Goal: Transaction & Acquisition: Purchase product/service

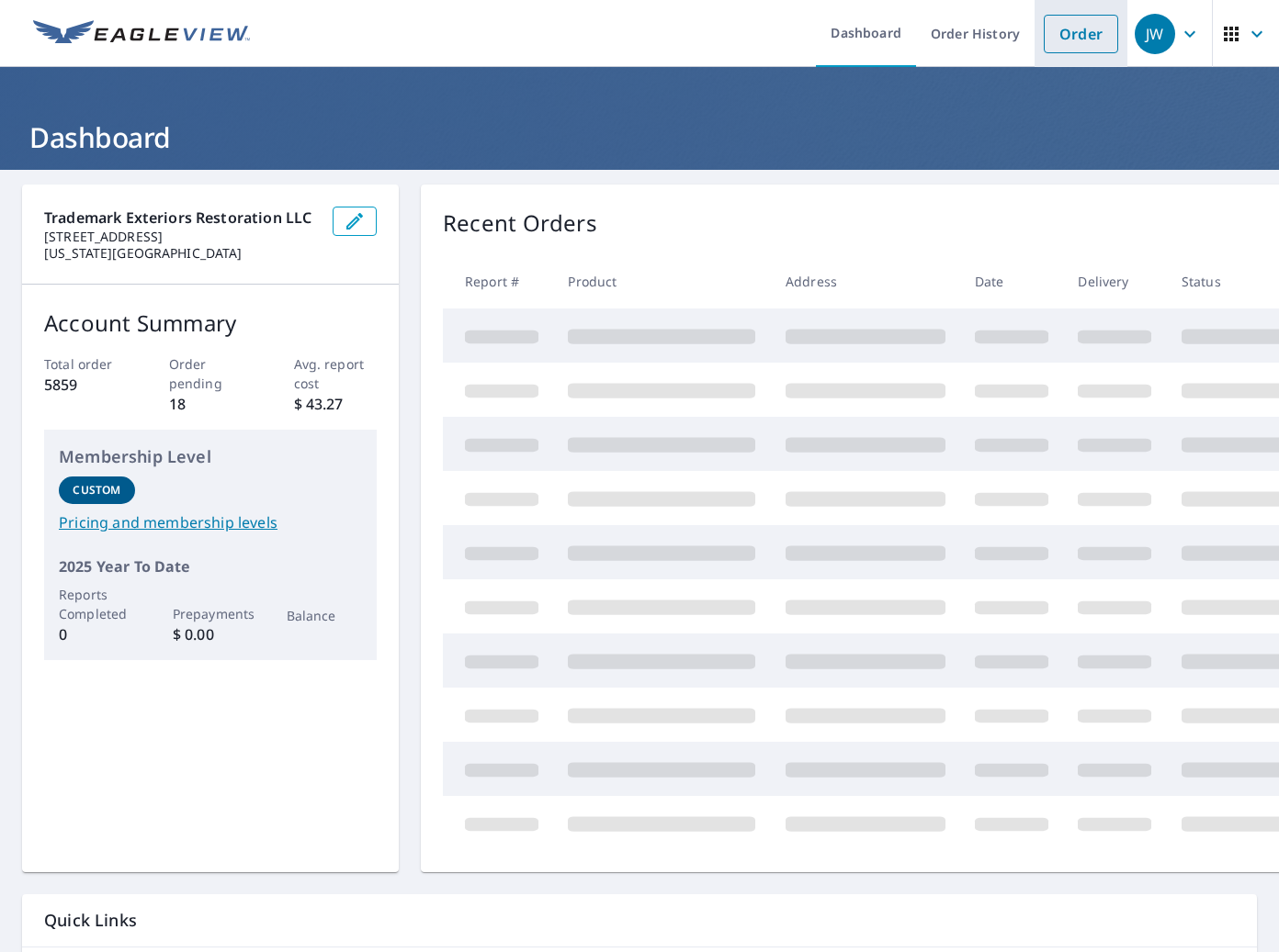
click at [1092, 43] on link "Order" at bounding box center [1080, 34] width 74 height 39
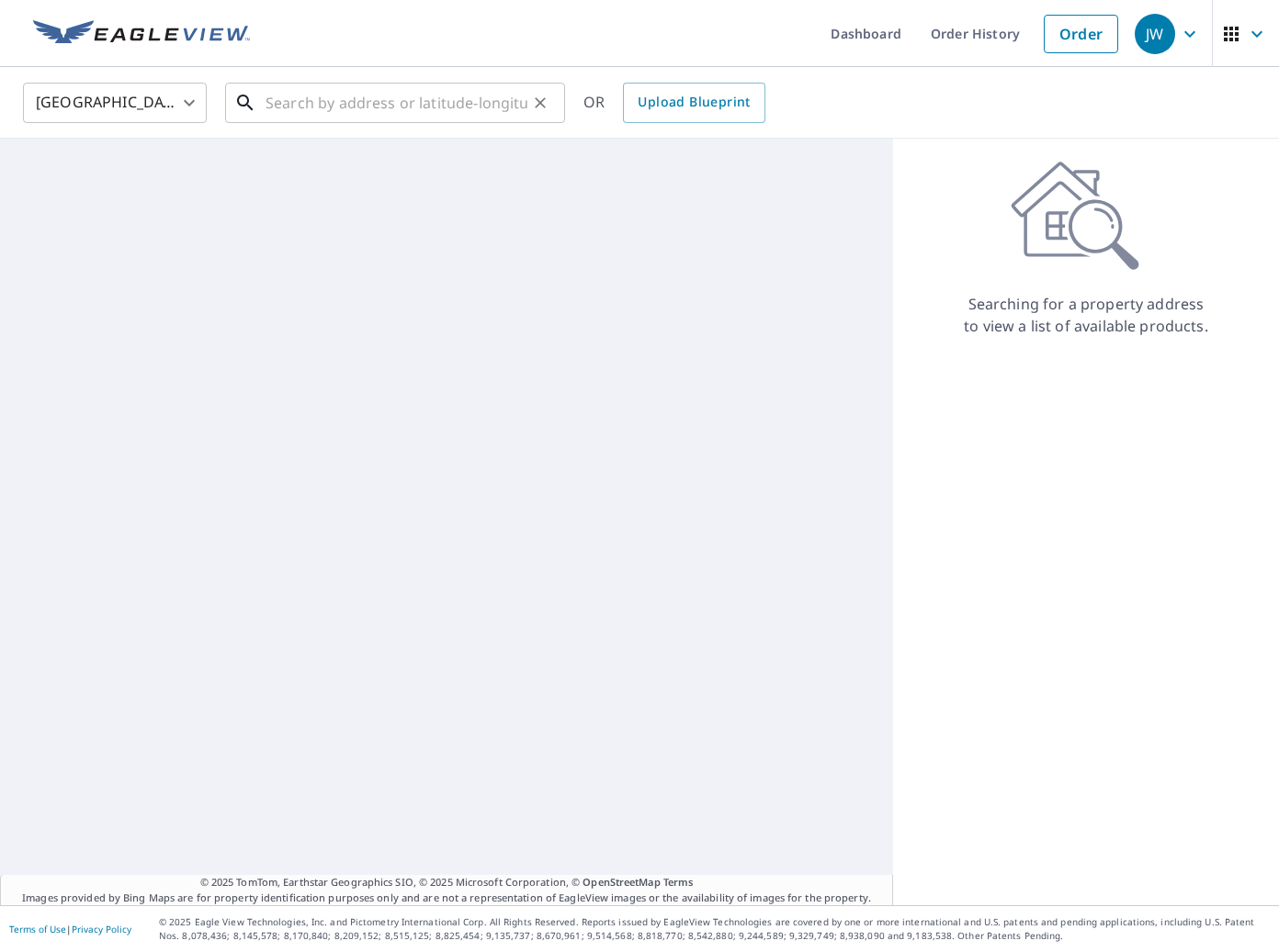
click at [445, 107] on input "text" at bounding box center [396, 103] width 262 height 52
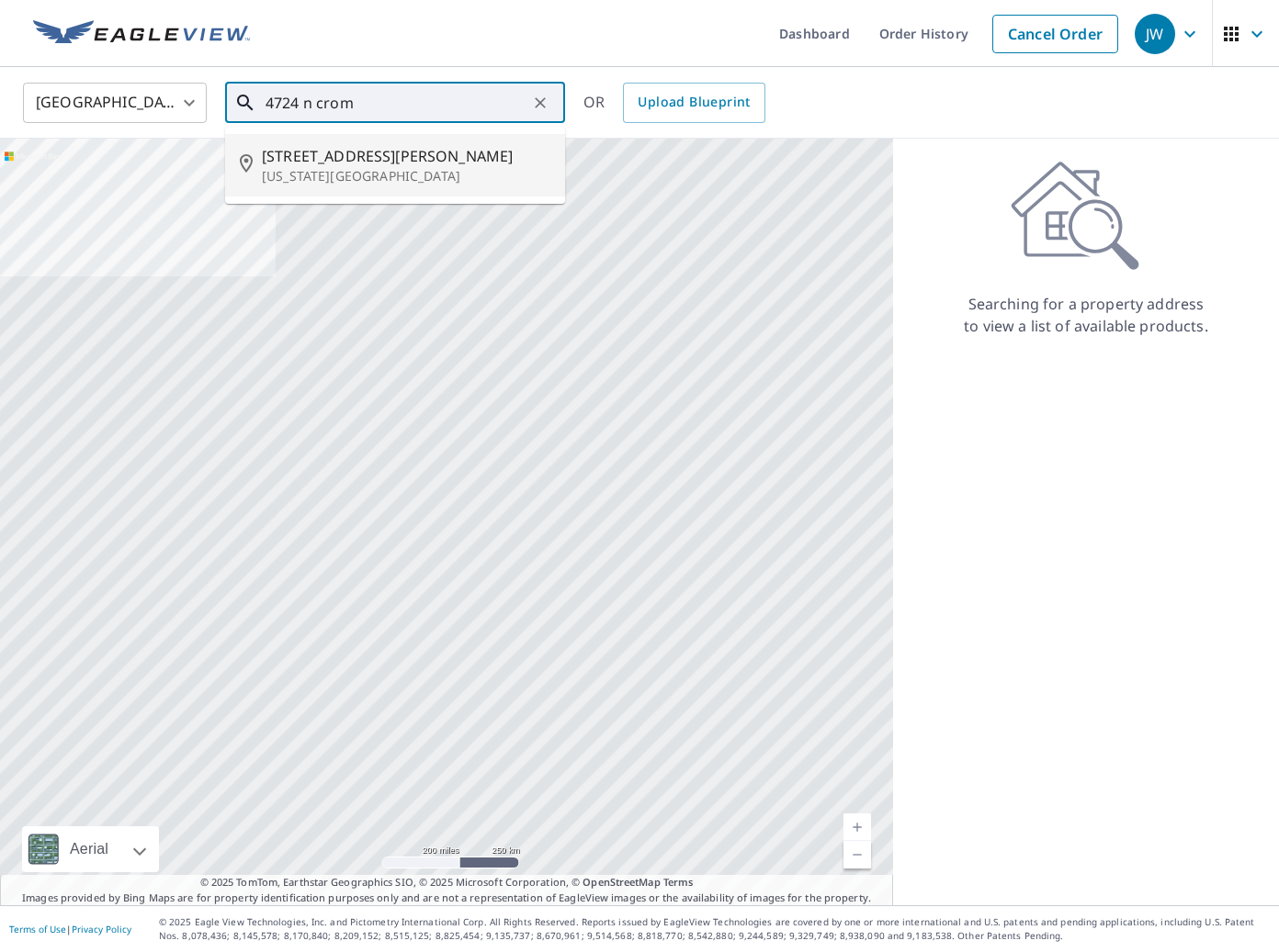
click at [399, 173] on p "Oklahoma City, OK 73112" at bounding box center [405, 176] width 288 height 19
type input "4724 N Cromwell Ave Oklahoma City, OK 73112"
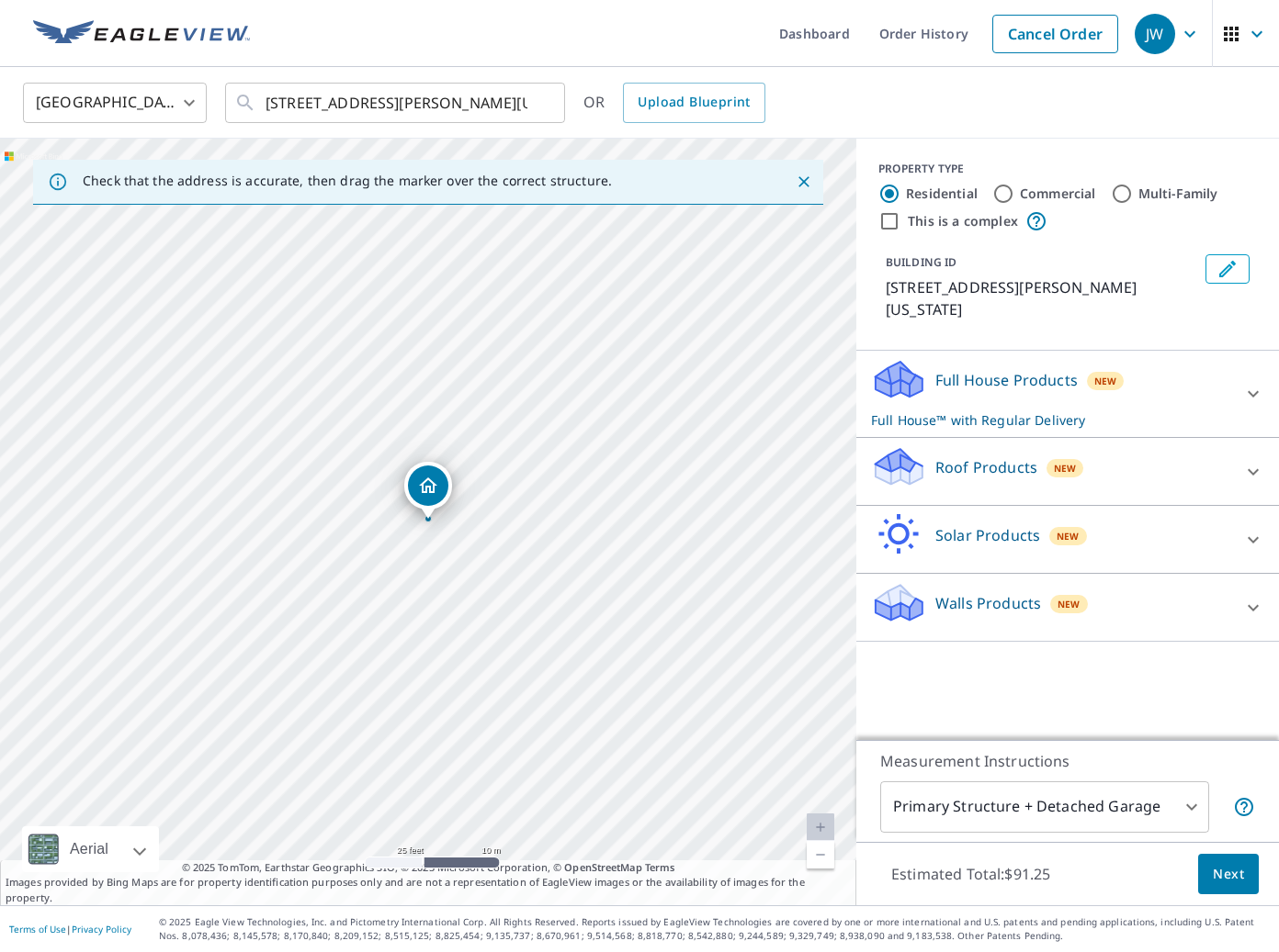
drag, startPoint x: 972, startPoint y: 466, endPoint x: 969, endPoint y: 490, distance: 24.2
click at [972, 466] on p "Roof Products" at bounding box center [986, 468] width 102 height 22
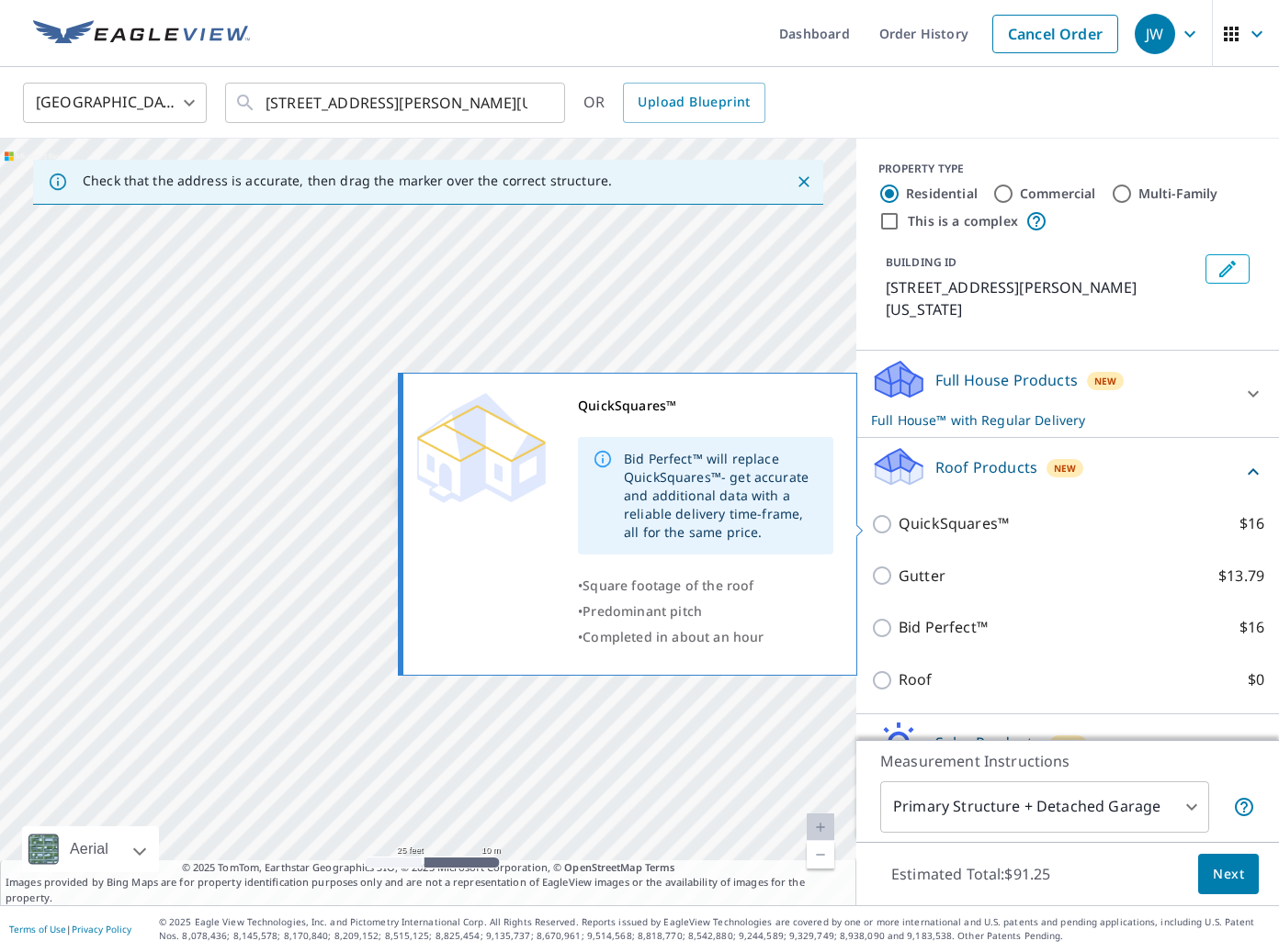
click at [938, 518] on p "QuickSquares™" at bounding box center [953, 523] width 110 height 23
click at [899, 518] on input "QuickSquares™ $16" at bounding box center [885, 524] width 28 height 22
checkbox input "true"
checkbox input "false"
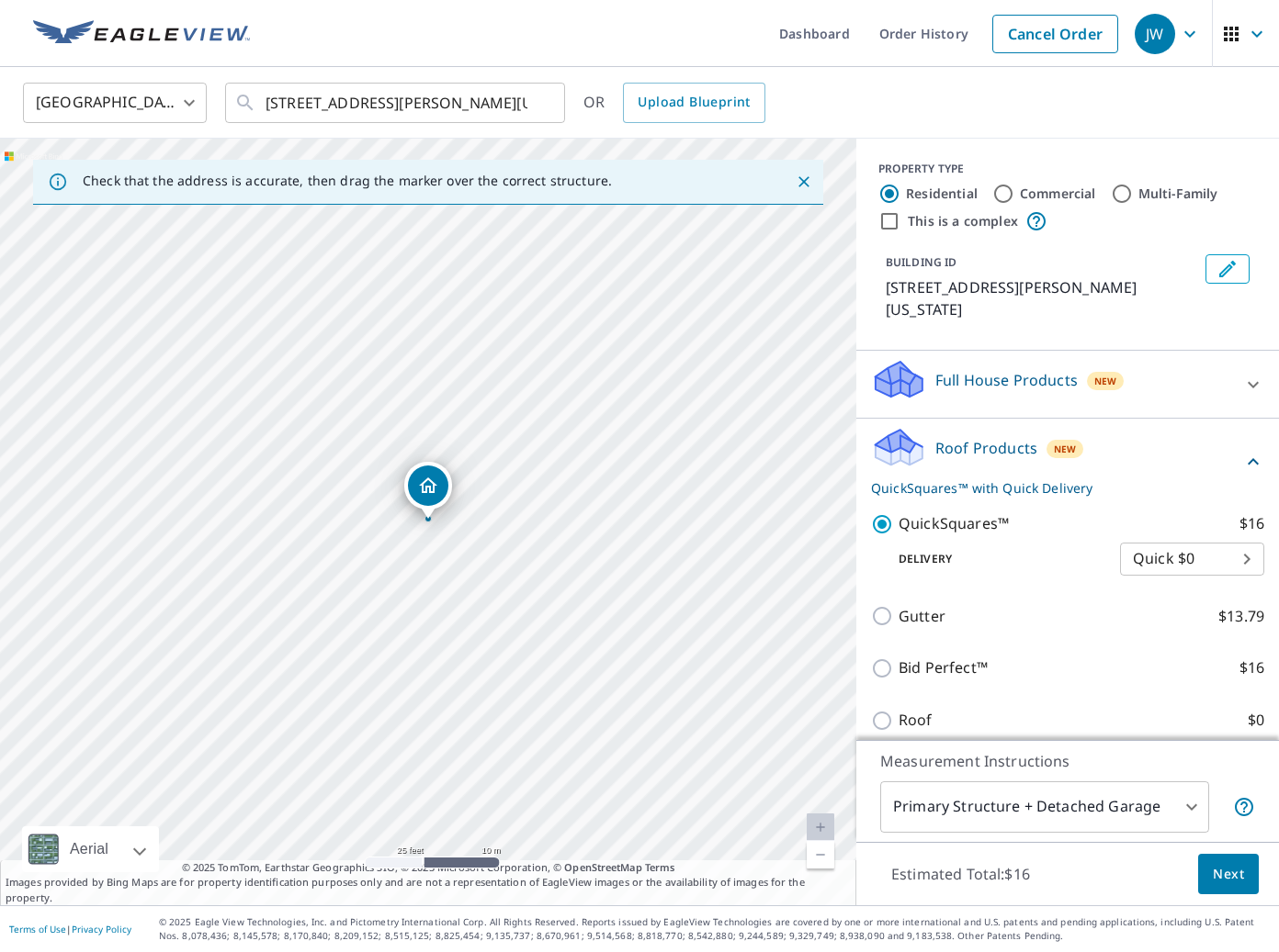
click at [934, 520] on p "QuickSquares™" at bounding box center [953, 523] width 110 height 23
click at [899, 520] on input "QuickSquares™ $16" at bounding box center [885, 524] width 28 height 22
checkbox input "false"
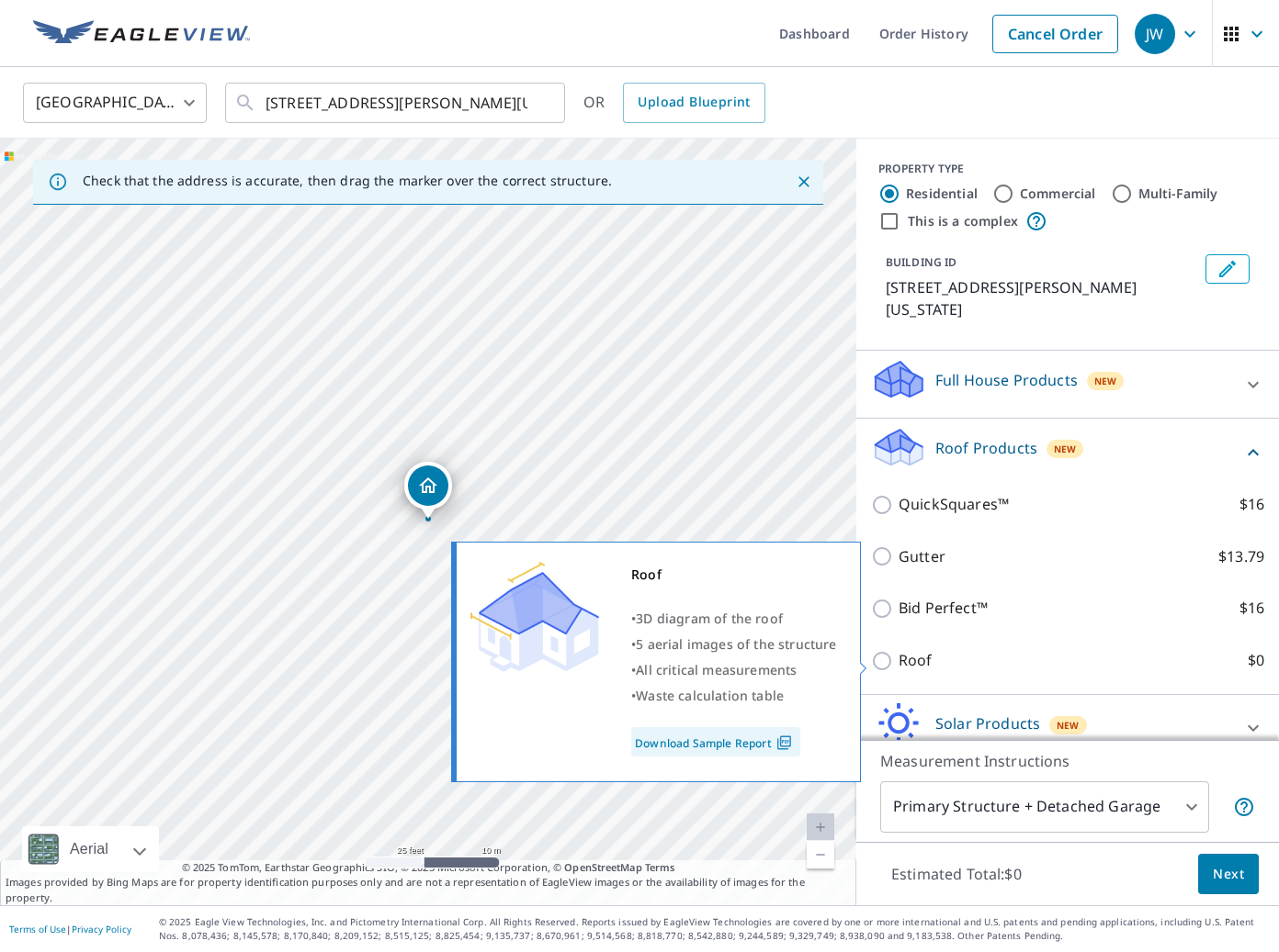
click at [925, 667] on p "Roof" at bounding box center [915, 661] width 34 height 23
click at [899, 667] on input "Roof $0" at bounding box center [885, 661] width 28 height 22
checkbox input "true"
type input "3"
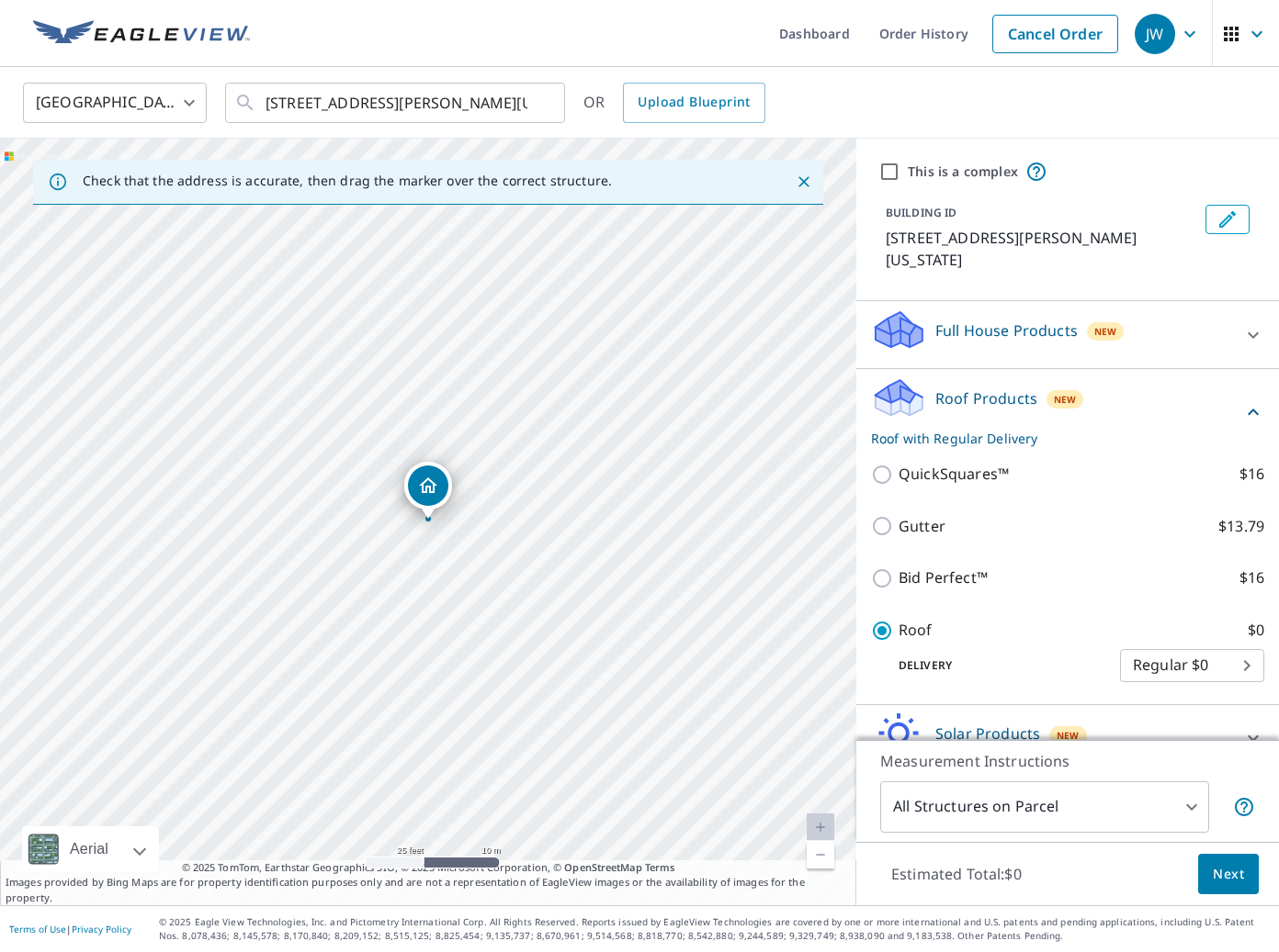
click at [1249, 874] on button "Next" at bounding box center [1227, 875] width 60 height 42
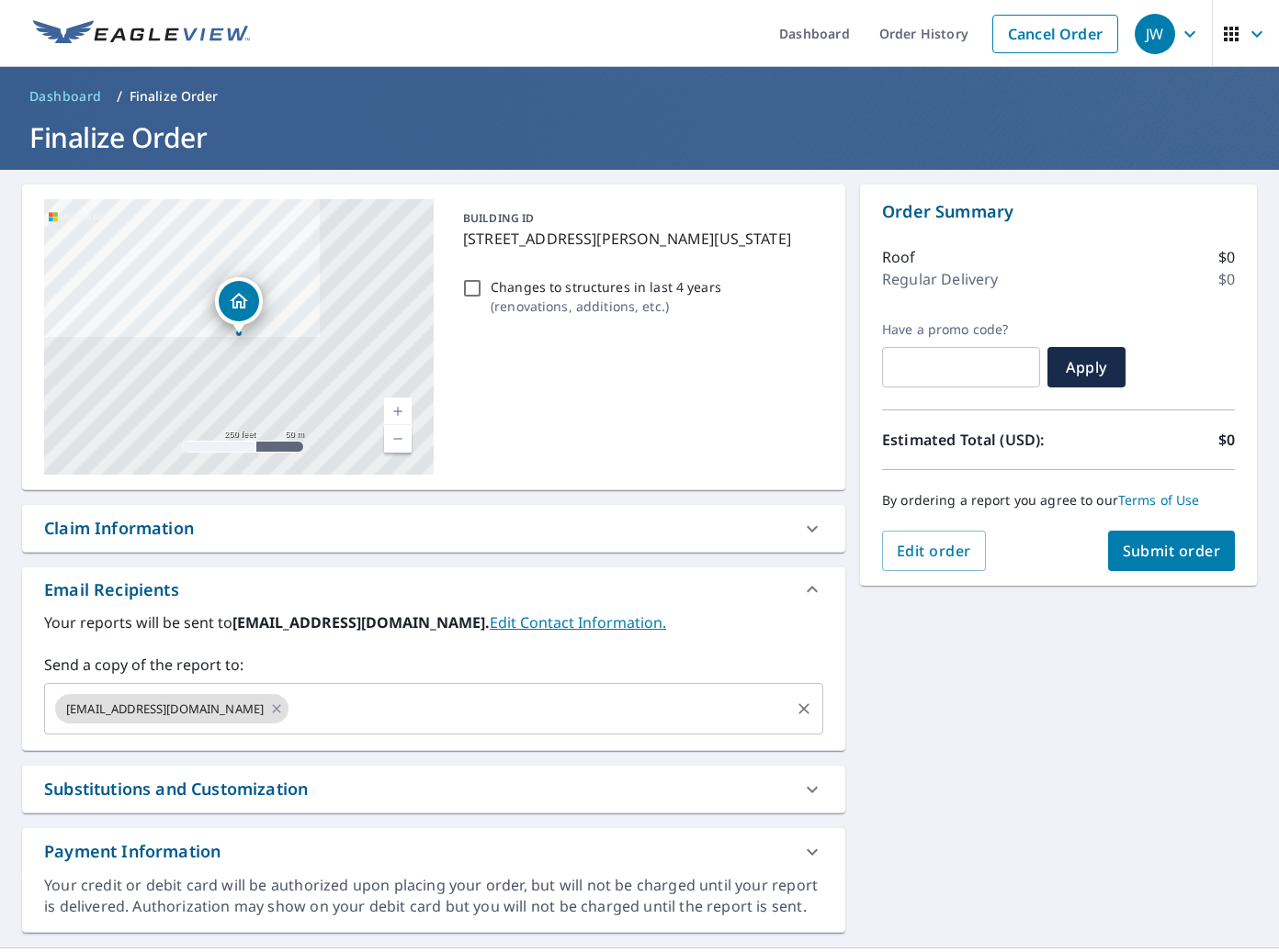
click at [364, 697] on input "text" at bounding box center [539, 708] width 496 height 35
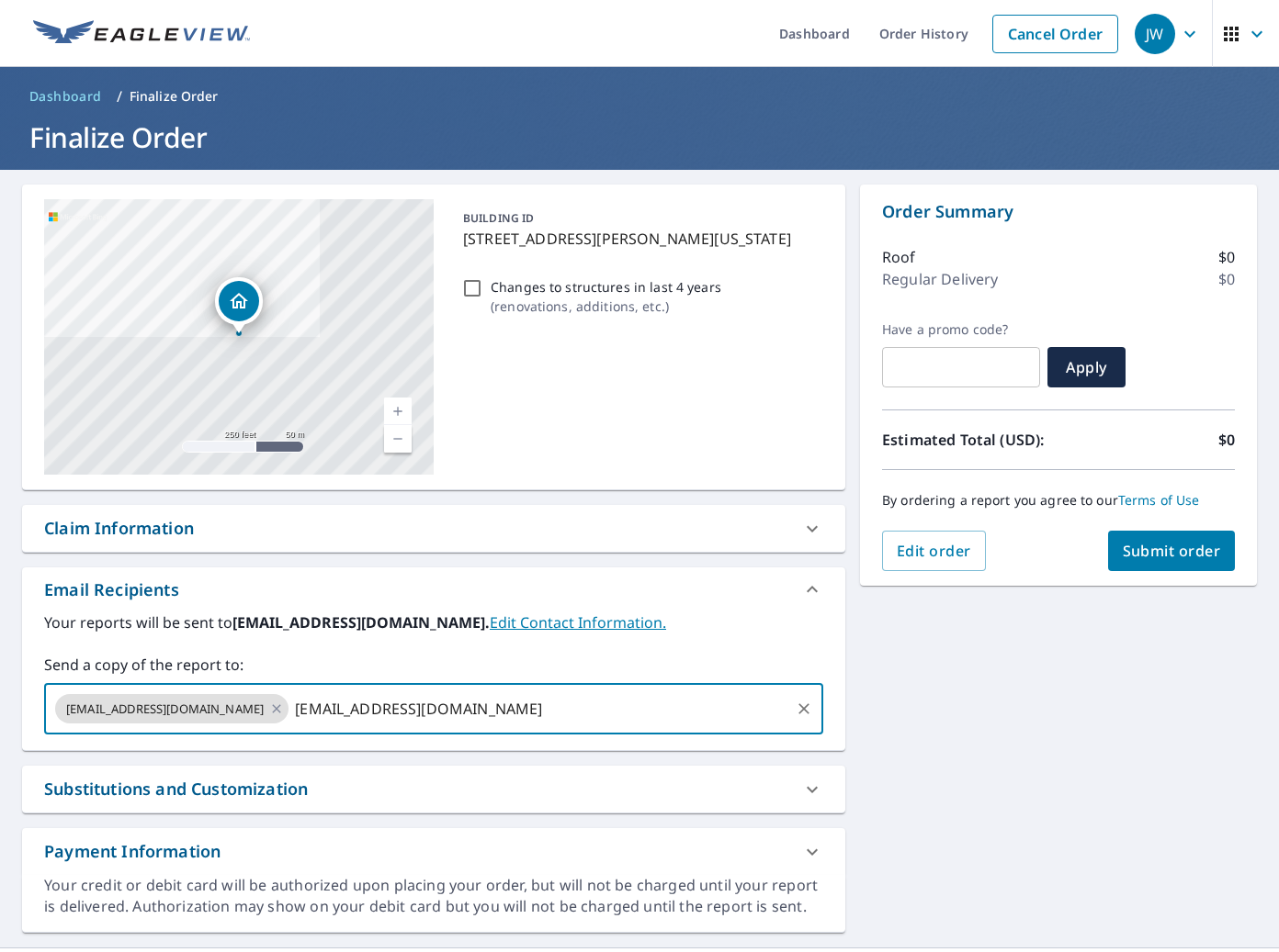
type input "[EMAIL_ADDRESS][DOMAIN_NAME]"
type input "josh.trademark@Gmail.com"
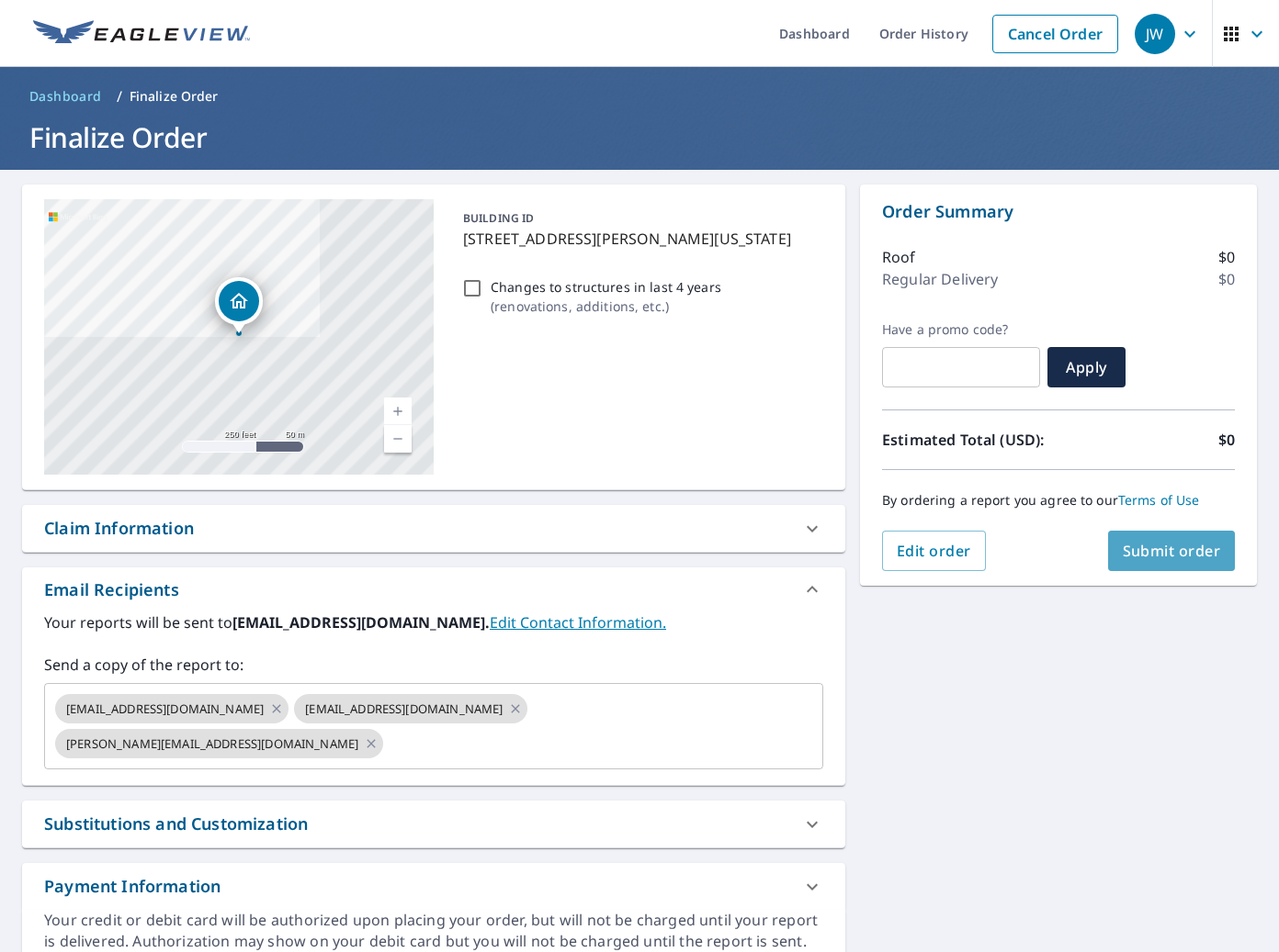
click at [1175, 553] on span "Submit order" at bounding box center [1171, 551] width 98 height 20
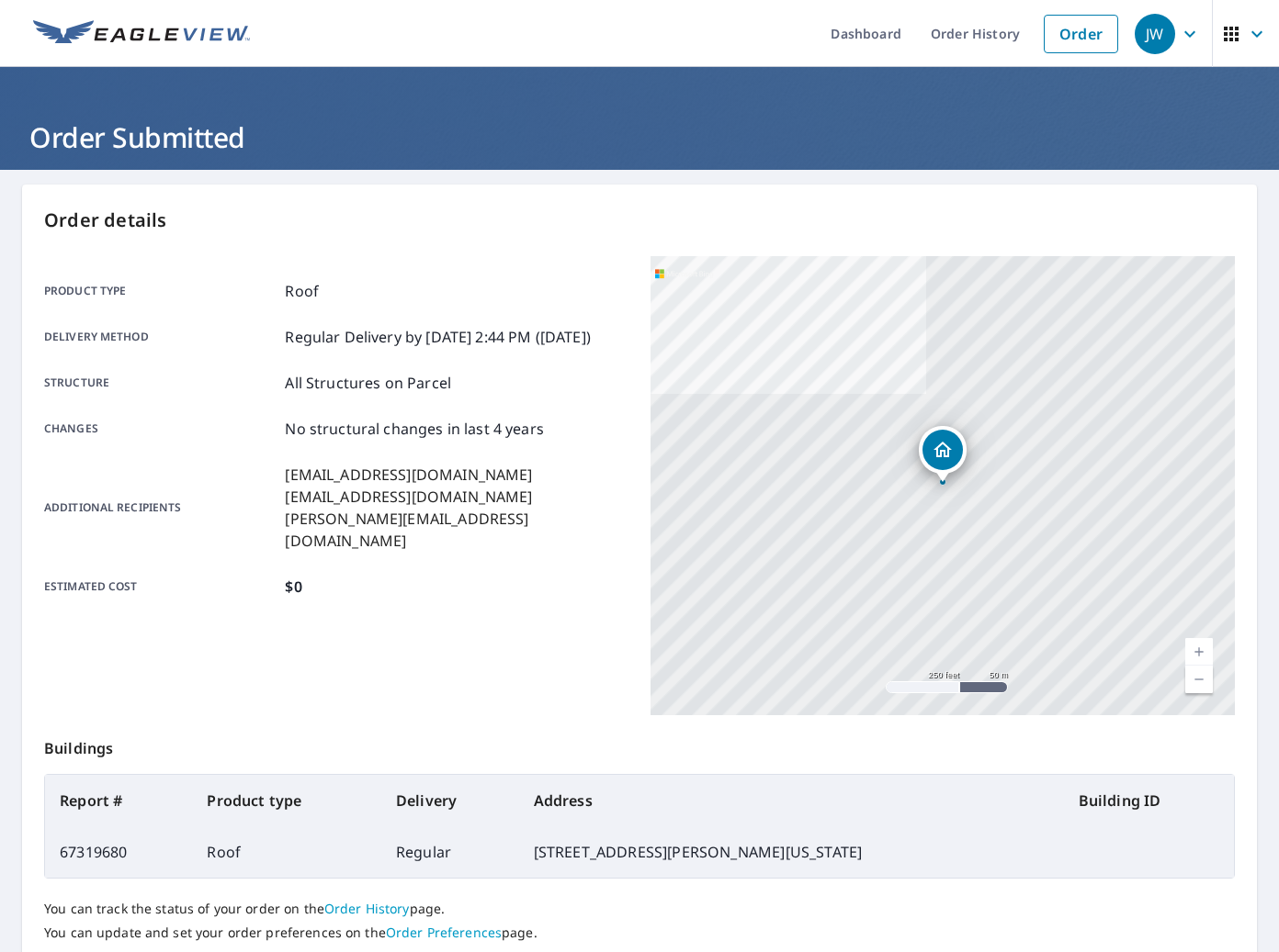
click at [419, 297] on div "Product type Roof" at bounding box center [337, 291] width 585 height 22
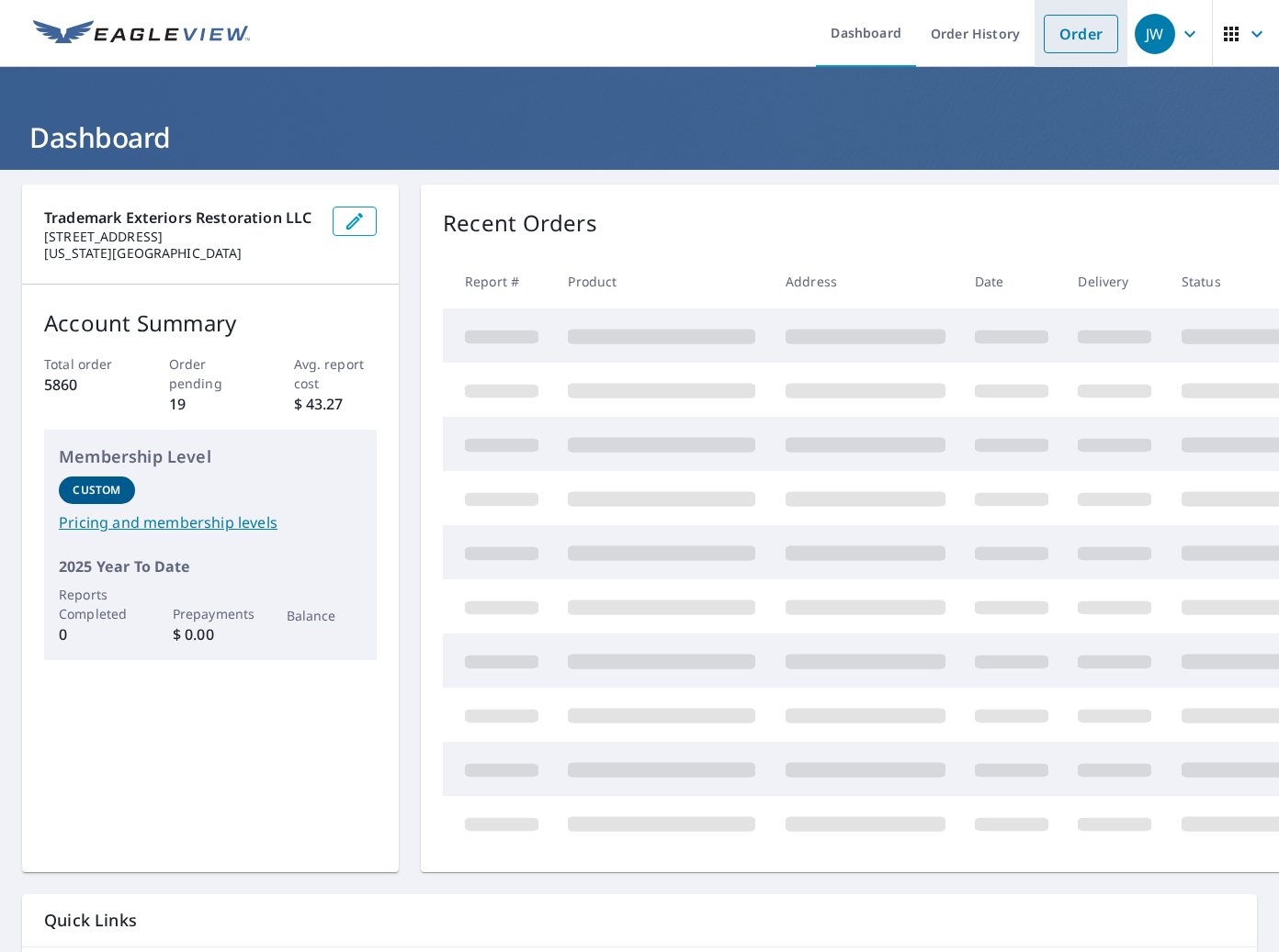
click at [1082, 44] on link "Order" at bounding box center [1080, 34] width 74 height 39
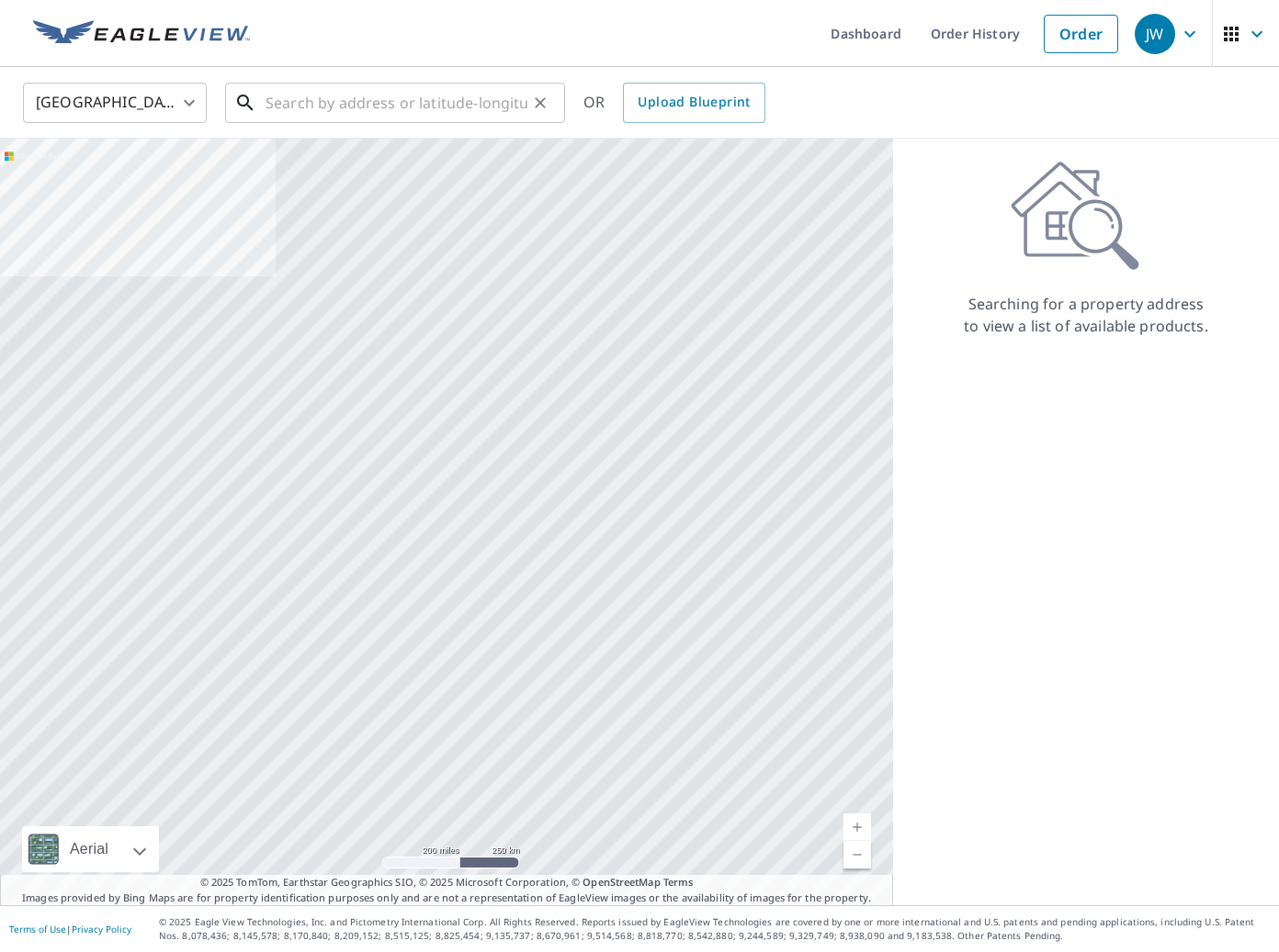
click at [317, 114] on input "text" at bounding box center [396, 103] width 262 height 52
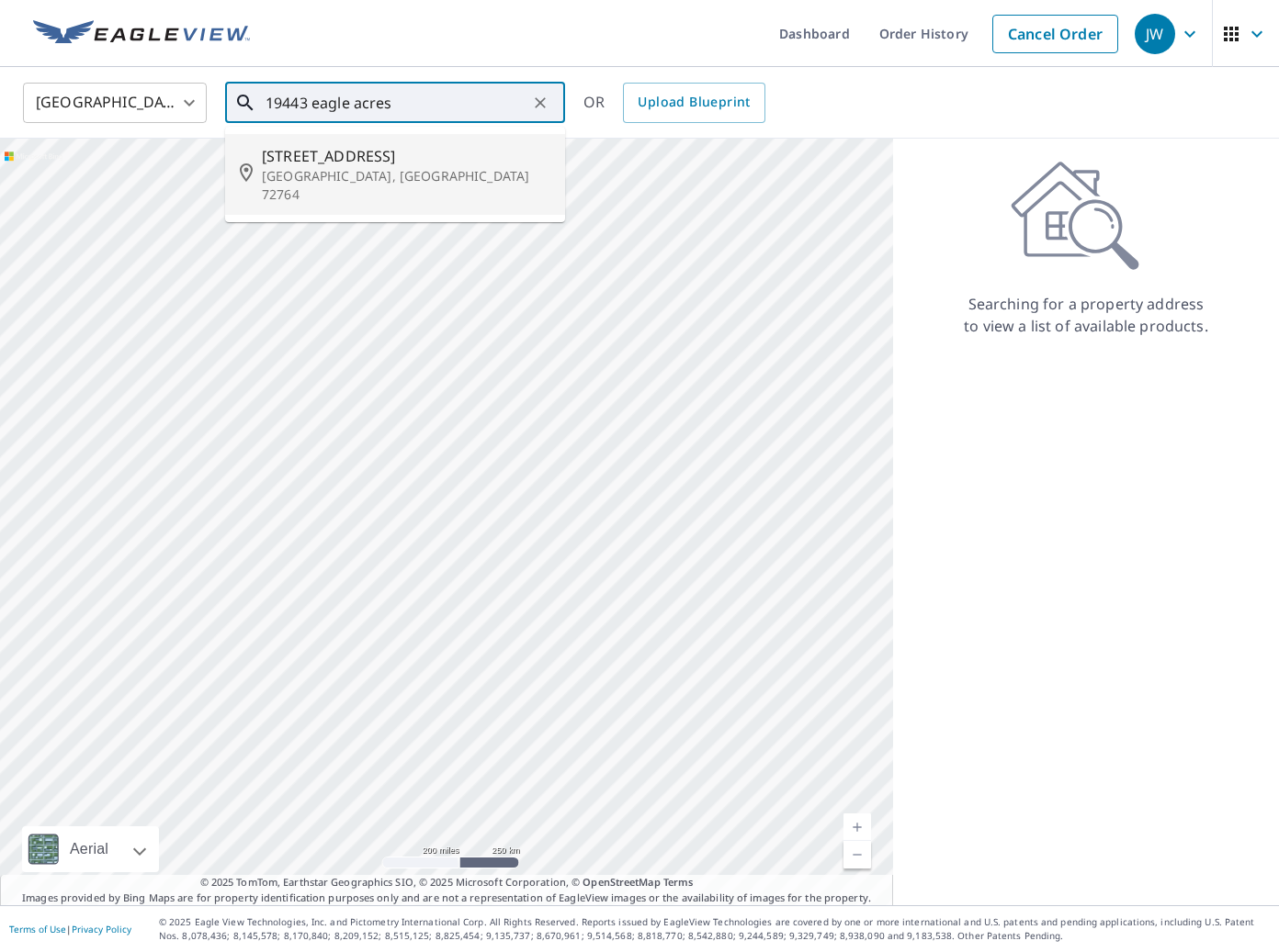
click at [335, 181] on p "[GEOGRAPHIC_DATA], [GEOGRAPHIC_DATA] 72764" at bounding box center [405, 185] width 288 height 37
type input "[STREET_ADDRESS]"
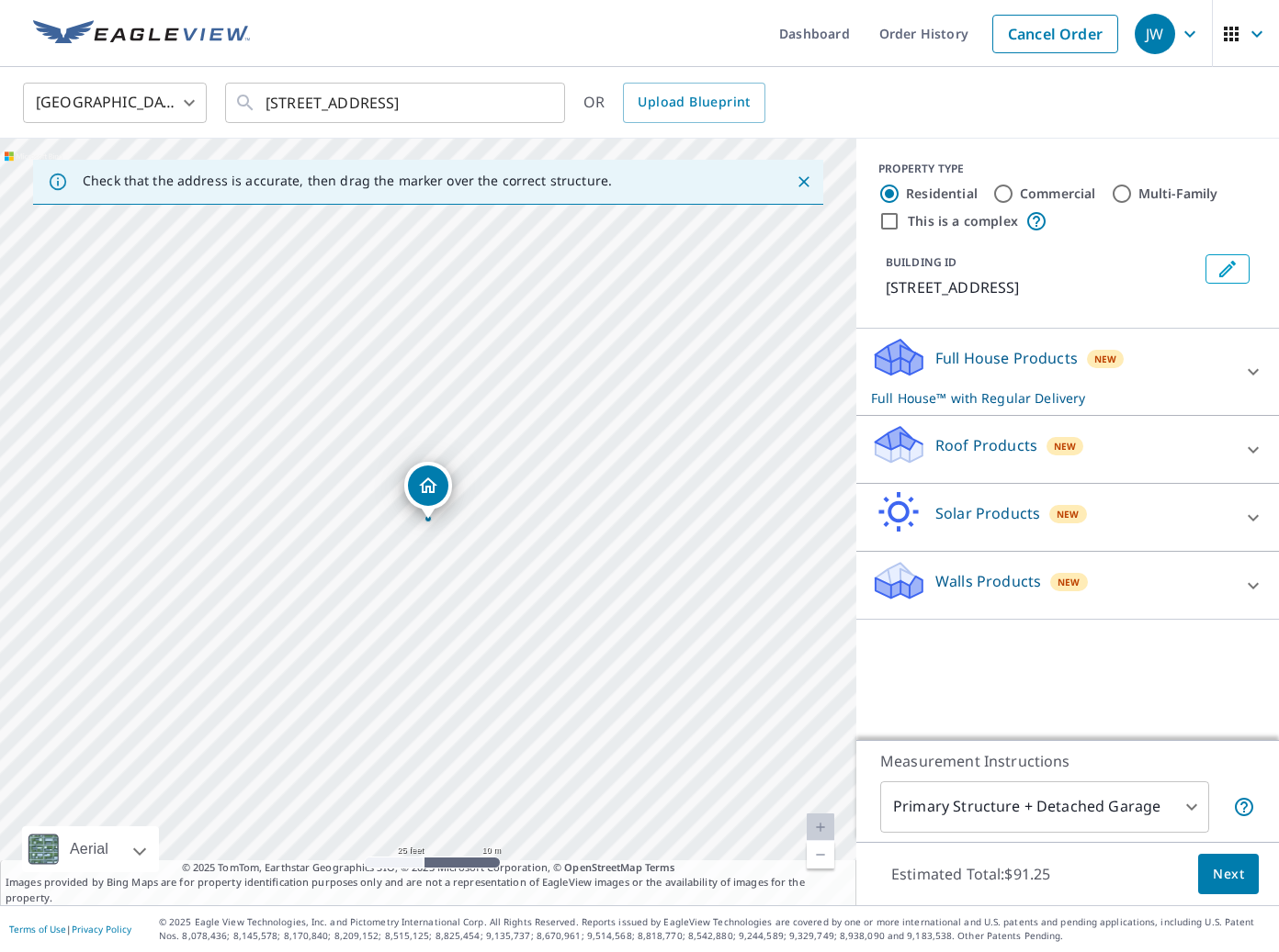
click at [1013, 457] on div "Roof Products New" at bounding box center [1050, 449] width 360 height 53
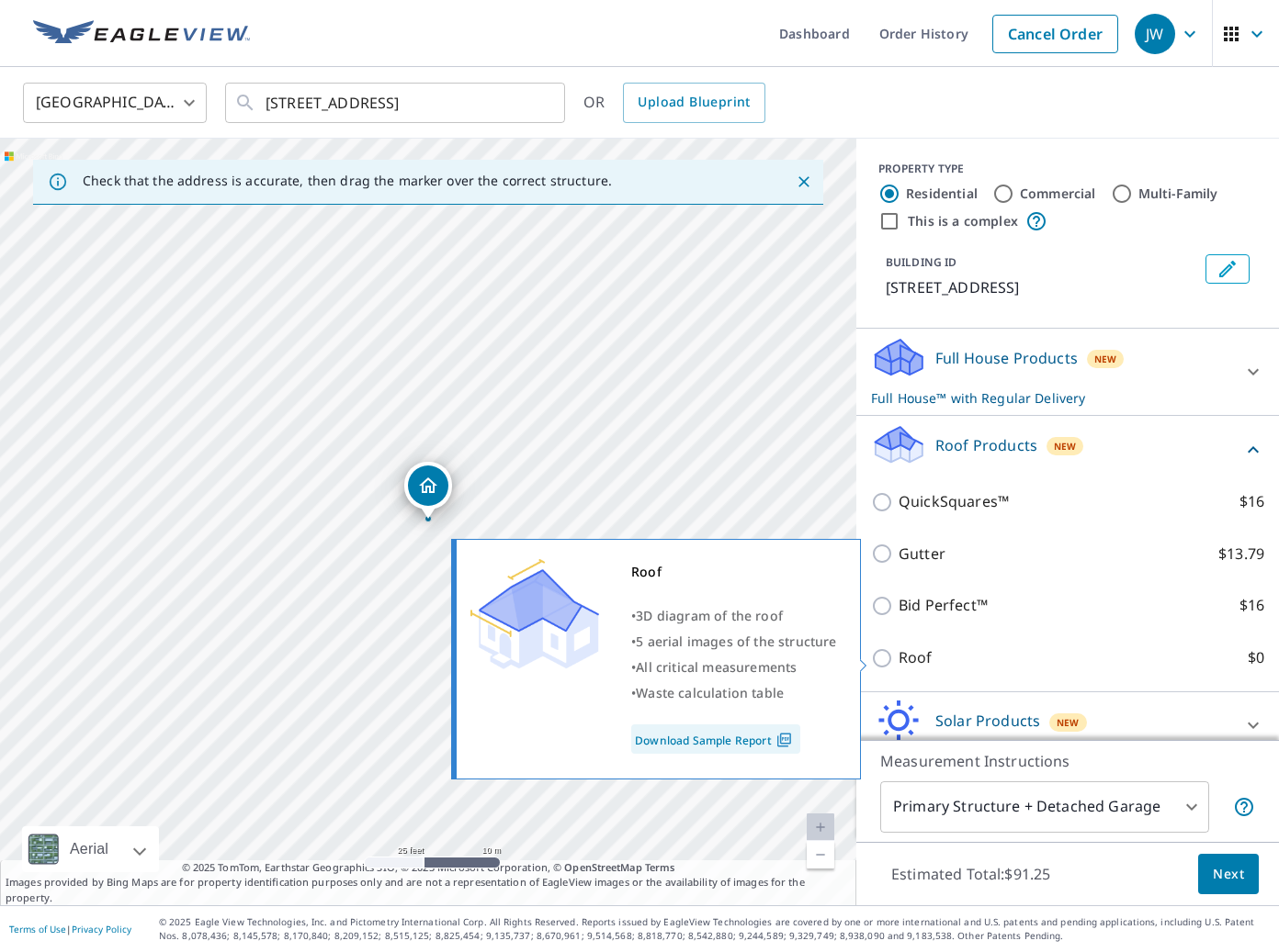
click at [907, 663] on p "Roof" at bounding box center [915, 658] width 34 height 23
click at [899, 663] on input "Roof $0" at bounding box center [885, 659] width 28 height 22
checkbox input "true"
type input "3"
checkbox input "false"
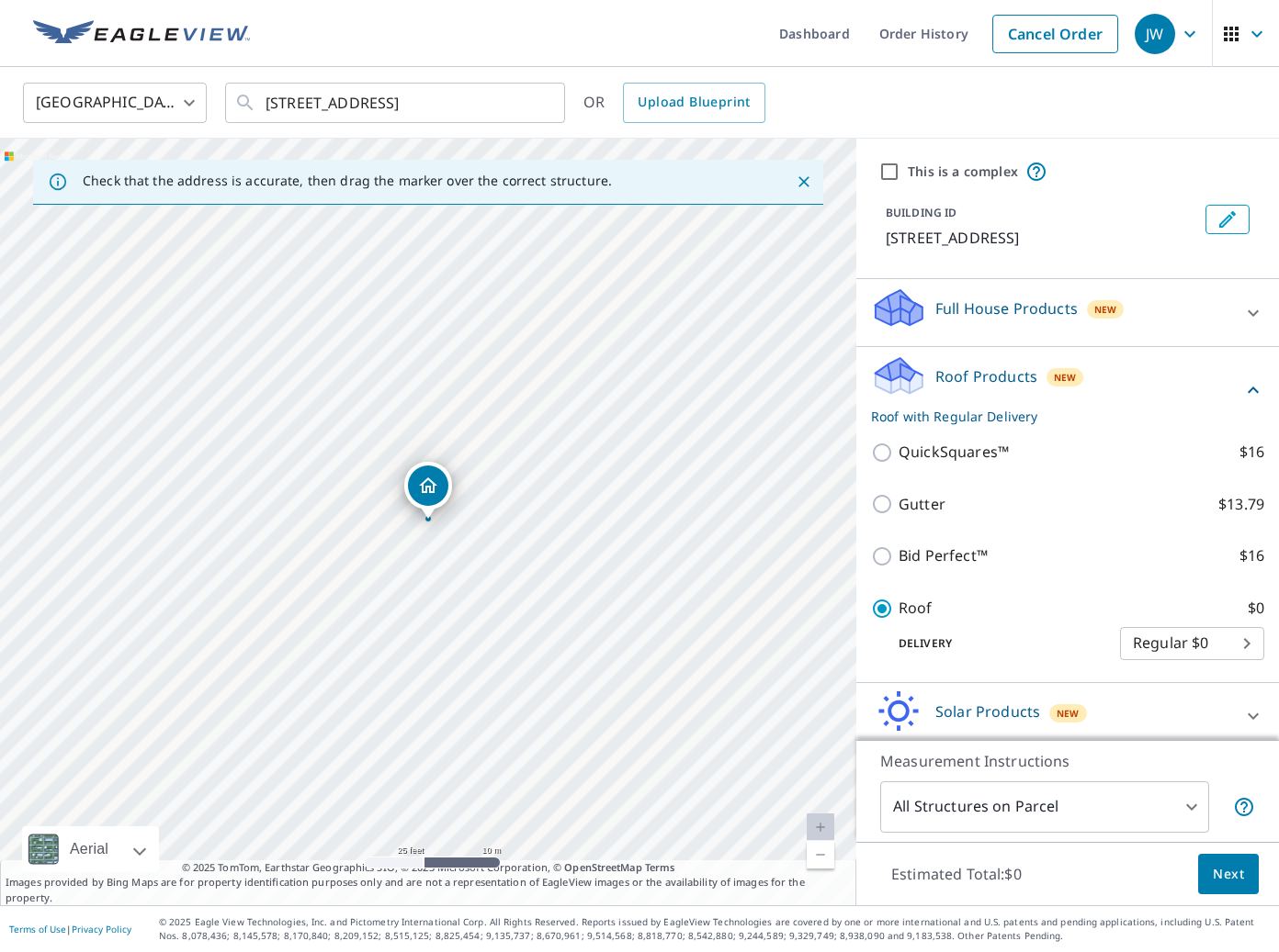
scroll to position [81, 0]
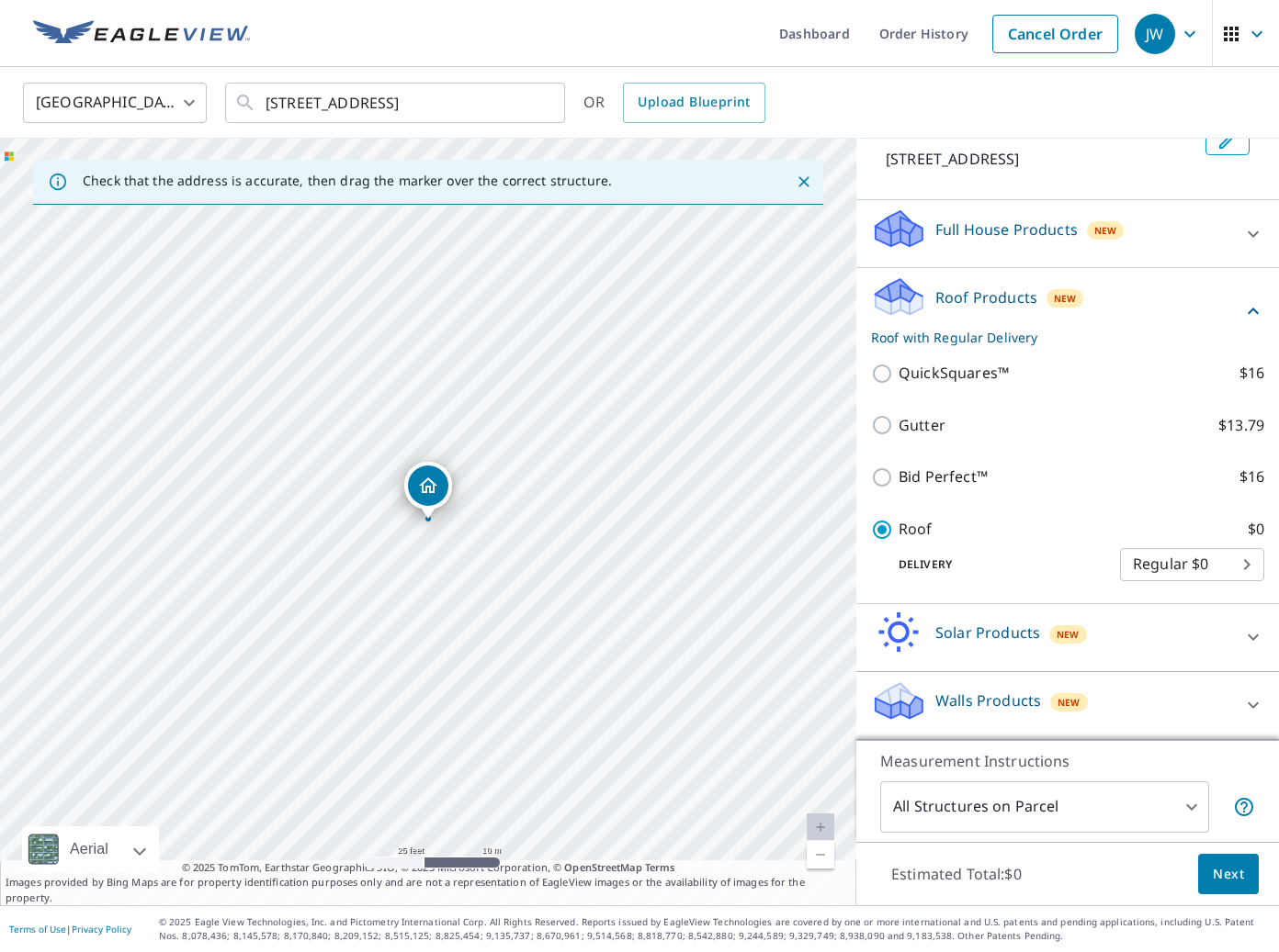
click at [1229, 871] on span "Next" at bounding box center [1228, 875] width 32 height 23
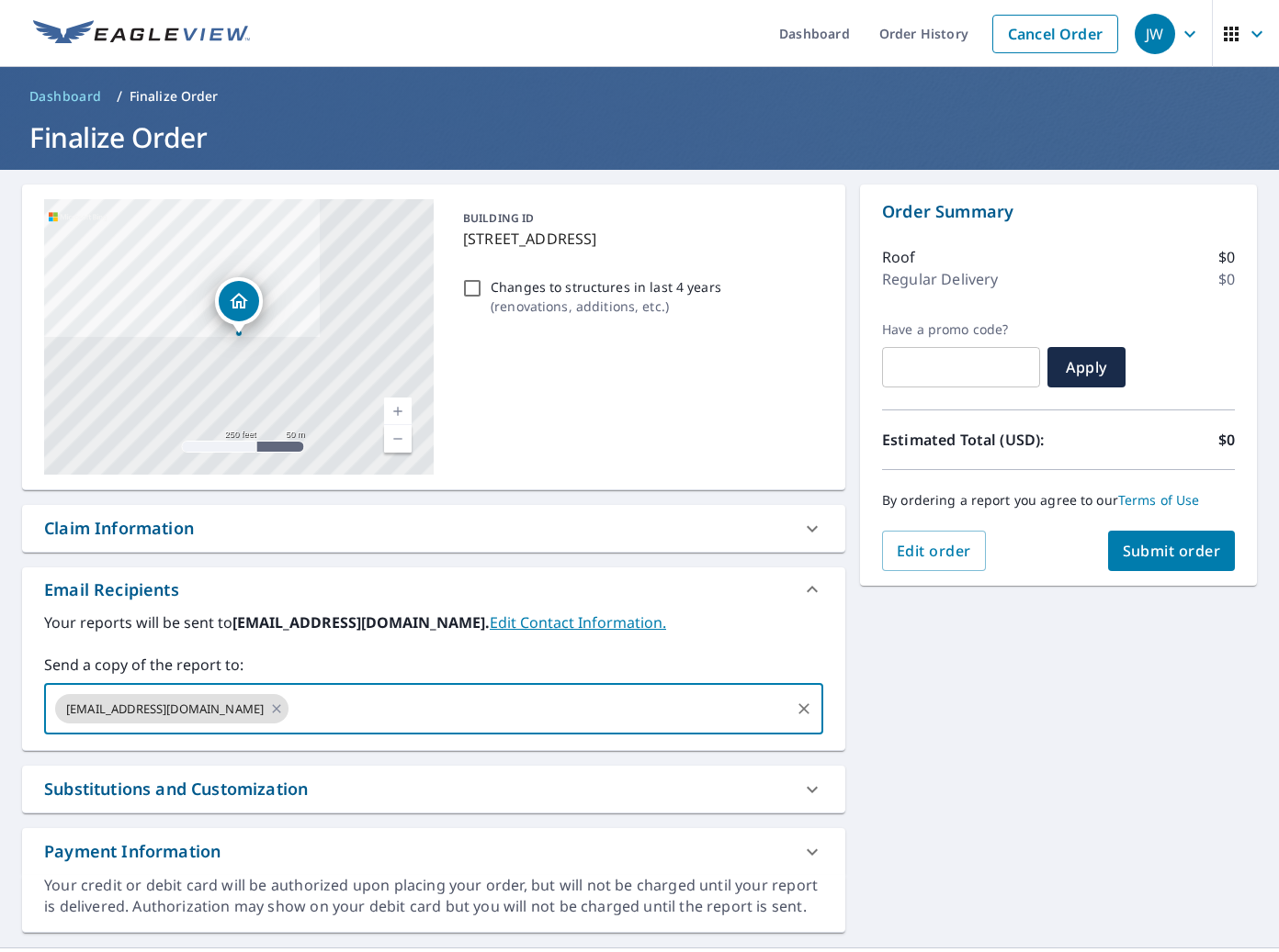
click at [400, 711] on input "text" at bounding box center [539, 708] width 496 height 35
type input "[EMAIL_ADDRESS][DOMAIN_NAME]"
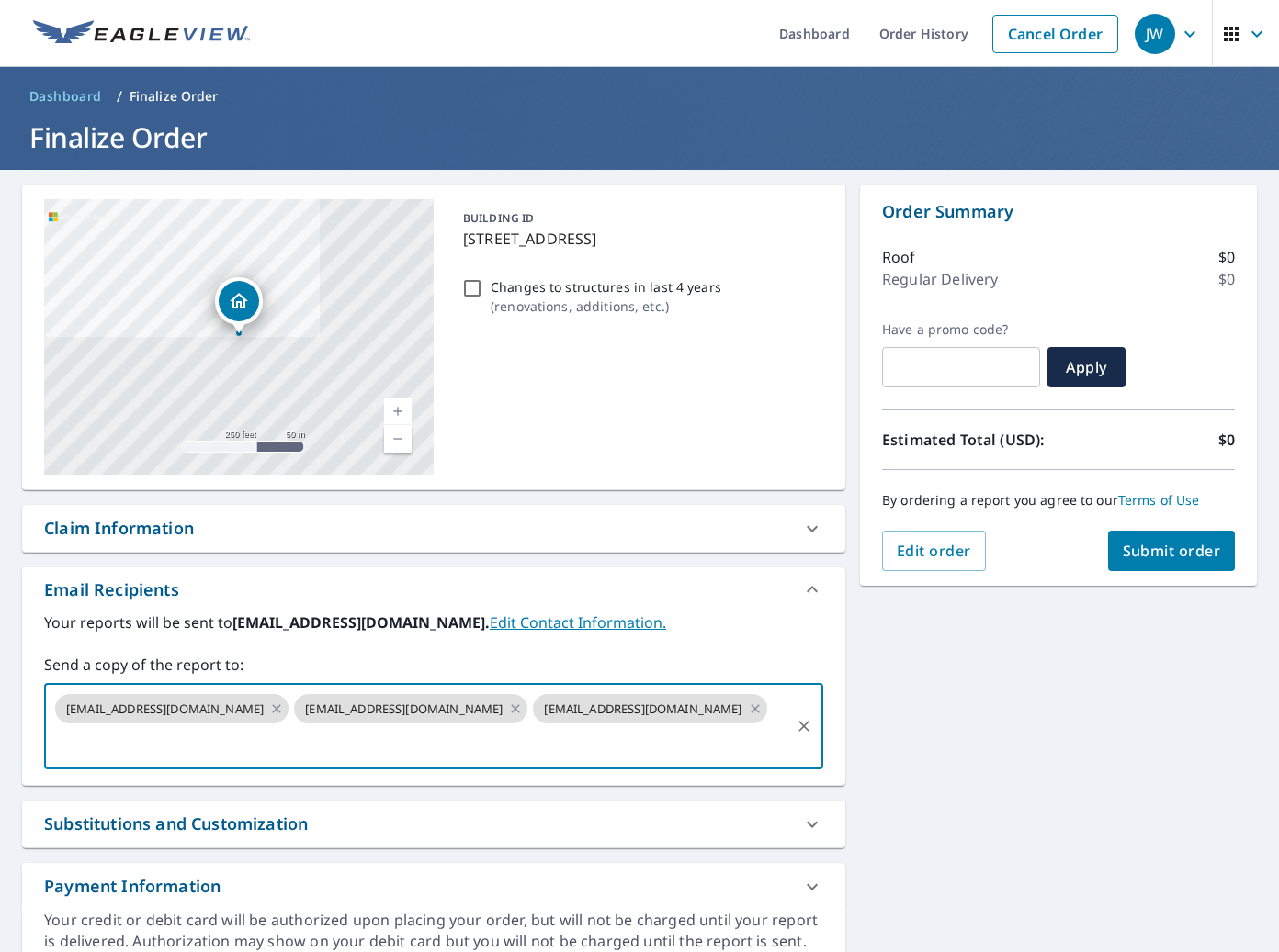
click at [1151, 550] on span "Submit order" at bounding box center [1171, 551] width 98 height 20
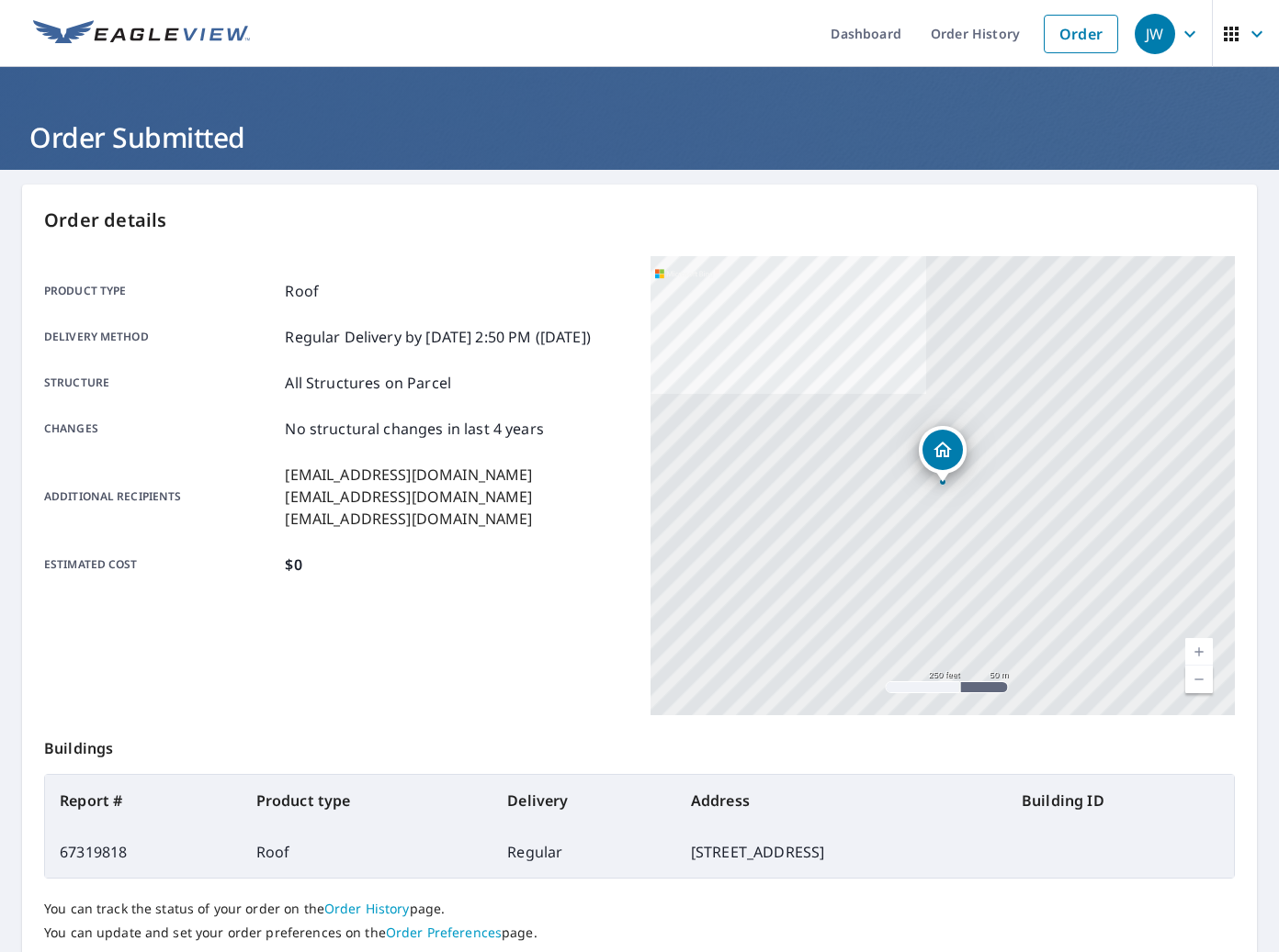
click at [536, 236] on div "Order details Product type Roof Delivery method Regular Delivery by [DATE] 2:50…" at bounding box center [639, 601] width 1234 height 835
click at [617, 11] on ul "Dashboard Order History Order" at bounding box center [693, 34] width 866 height 67
